Goal: Find specific page/section: Find specific page/section

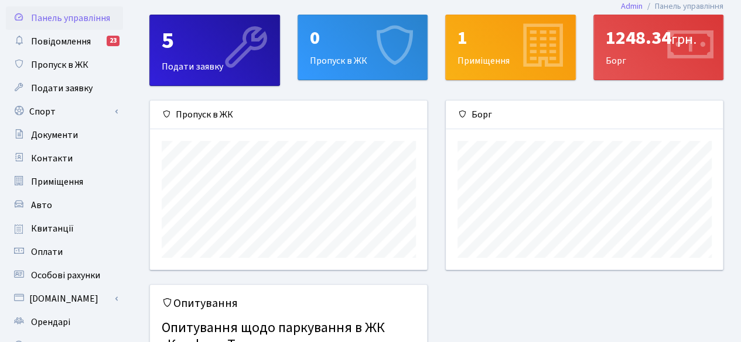
scroll to position [32, 0]
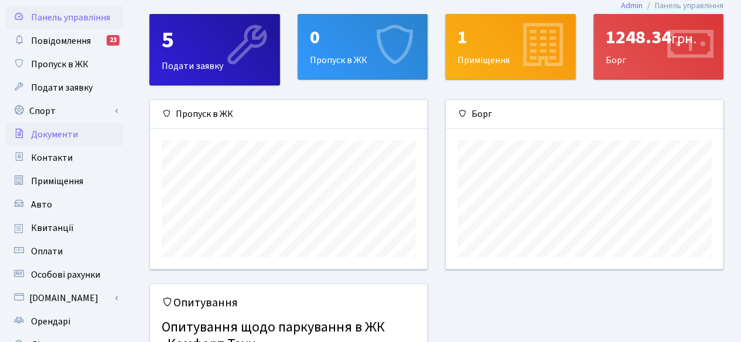
click at [63, 135] on span "Документи" at bounding box center [54, 134] width 47 height 13
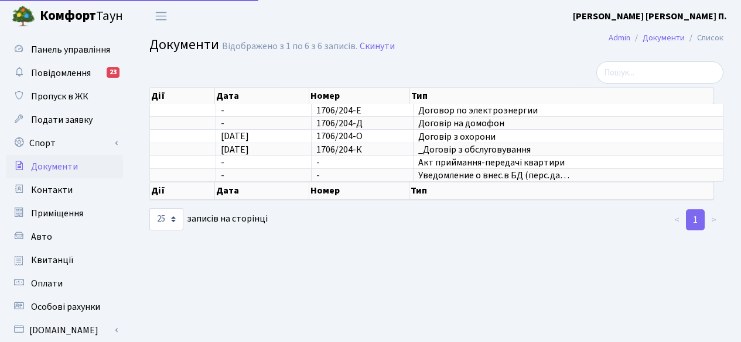
select select "25"
click at [61, 263] on span "Квитанції" at bounding box center [52, 260] width 43 height 13
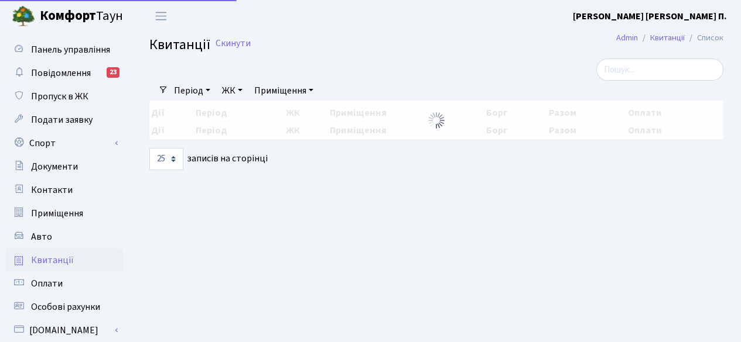
select select "25"
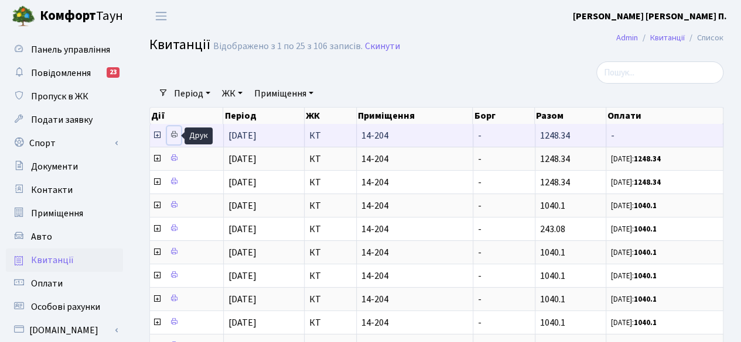
click at [176, 129] on link at bounding box center [174, 135] width 14 height 18
